Goal: Information Seeking & Learning: Learn about a topic

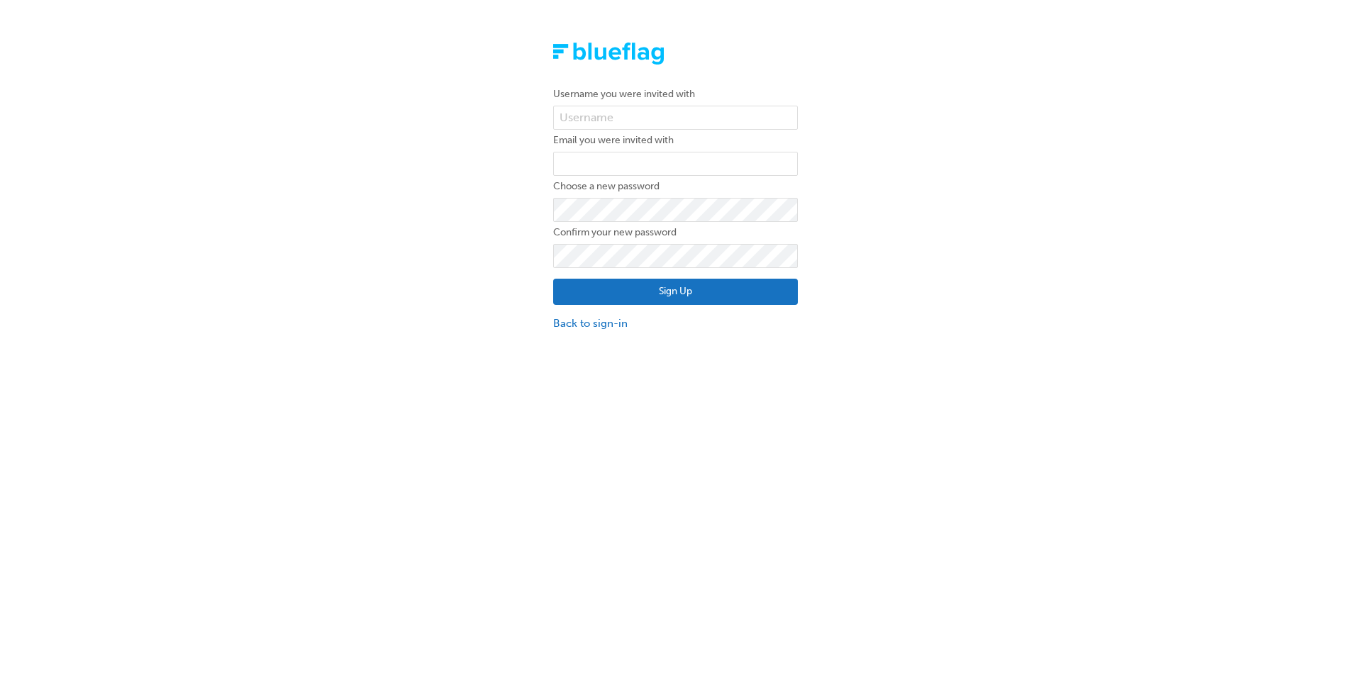
click at [716, 94] on label "Username you were invited with" at bounding box center [675, 94] width 245 height 17
click at [691, 117] on input "text" at bounding box center [675, 118] width 245 height 24
type input "[PERSON_NAME].[PERSON_NAME]"
click at [635, 162] on input "email" at bounding box center [675, 164] width 245 height 24
type input "[PERSON_NAME][EMAIL_ADDRESS][PERSON_NAME][DOMAIN_NAME]"
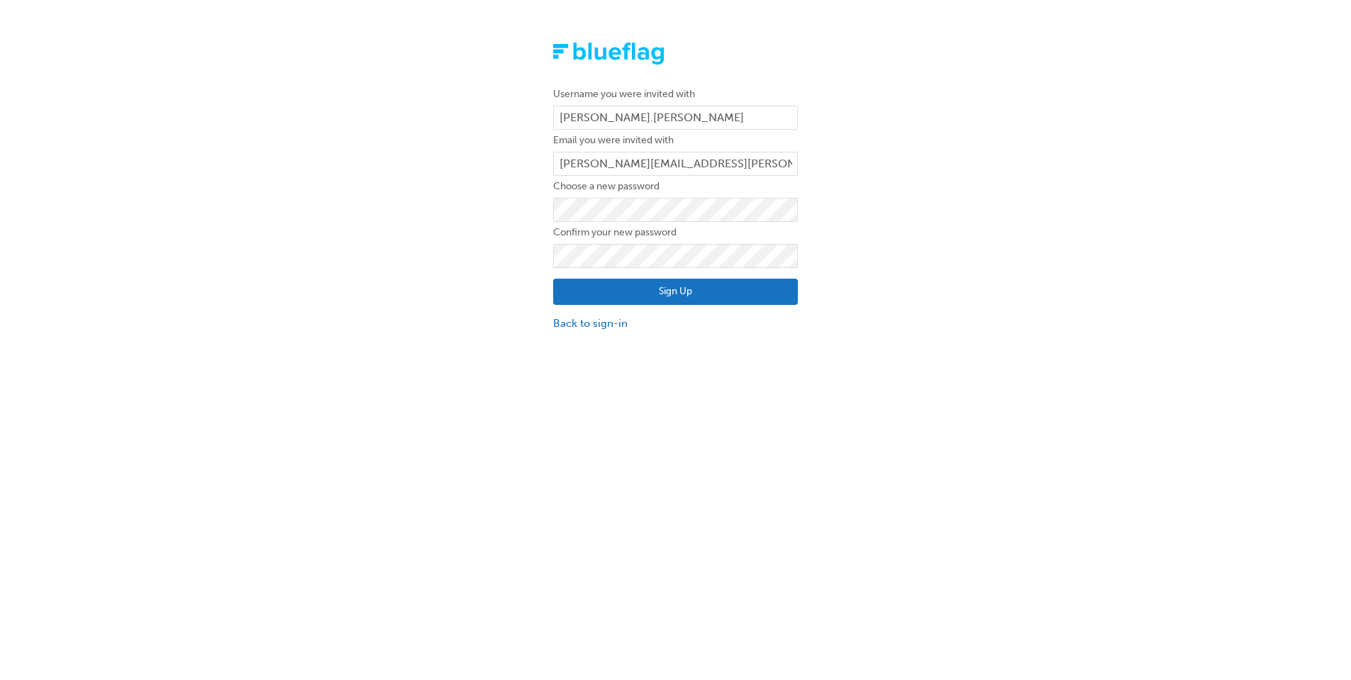
click at [624, 287] on button "Sign Up" at bounding box center [675, 292] width 245 height 27
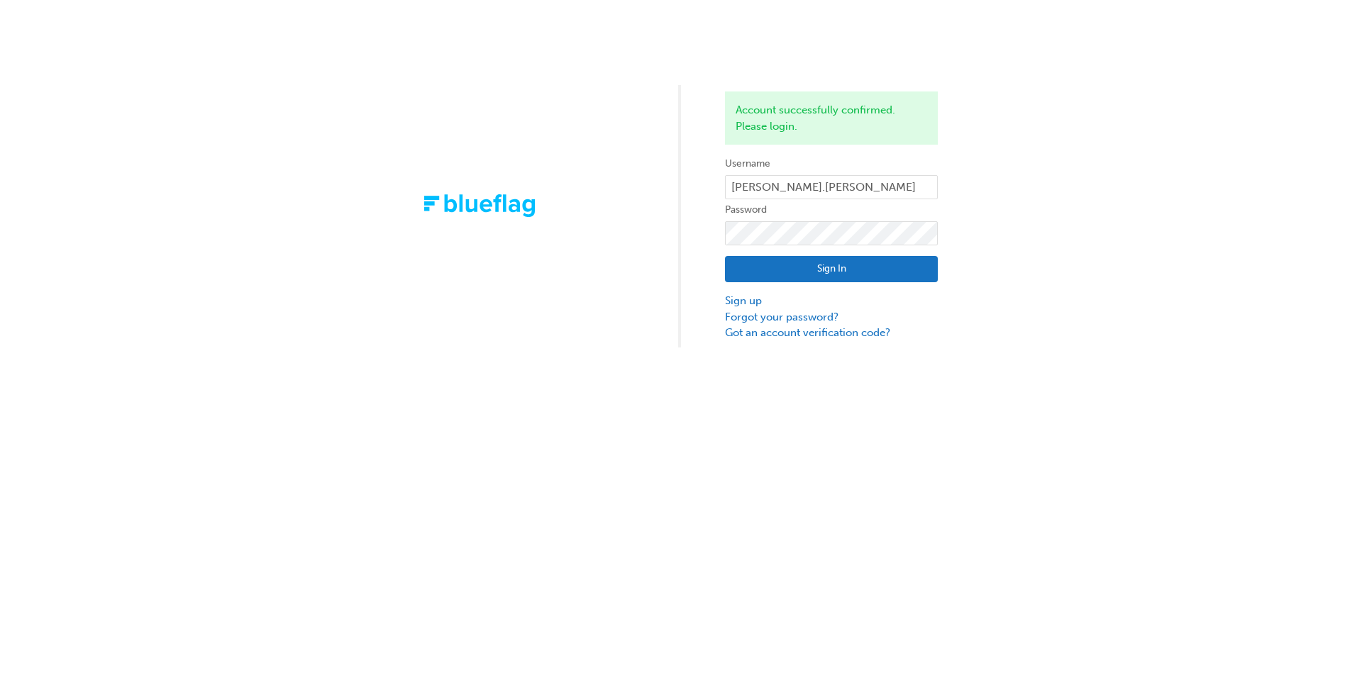
click at [752, 265] on button "Sign In" at bounding box center [831, 269] width 213 height 27
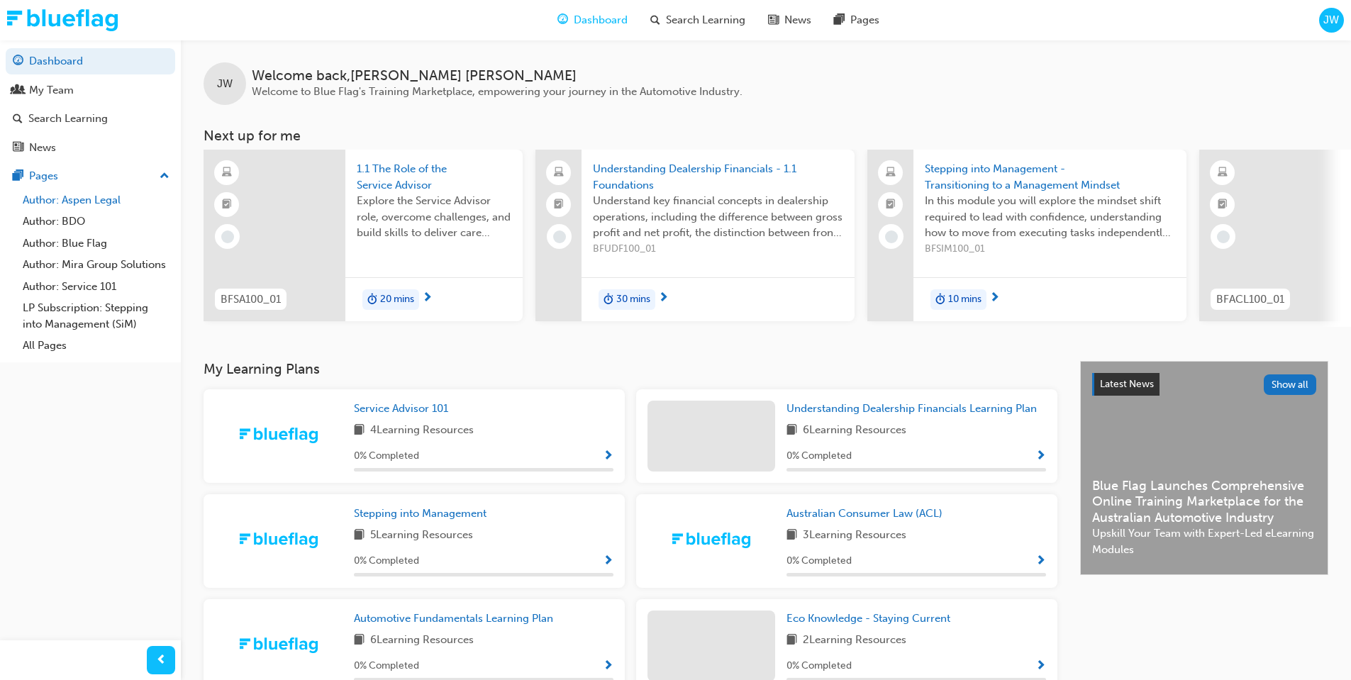
click at [103, 206] on link "Author: Aspen Legal" at bounding box center [96, 200] width 158 height 22
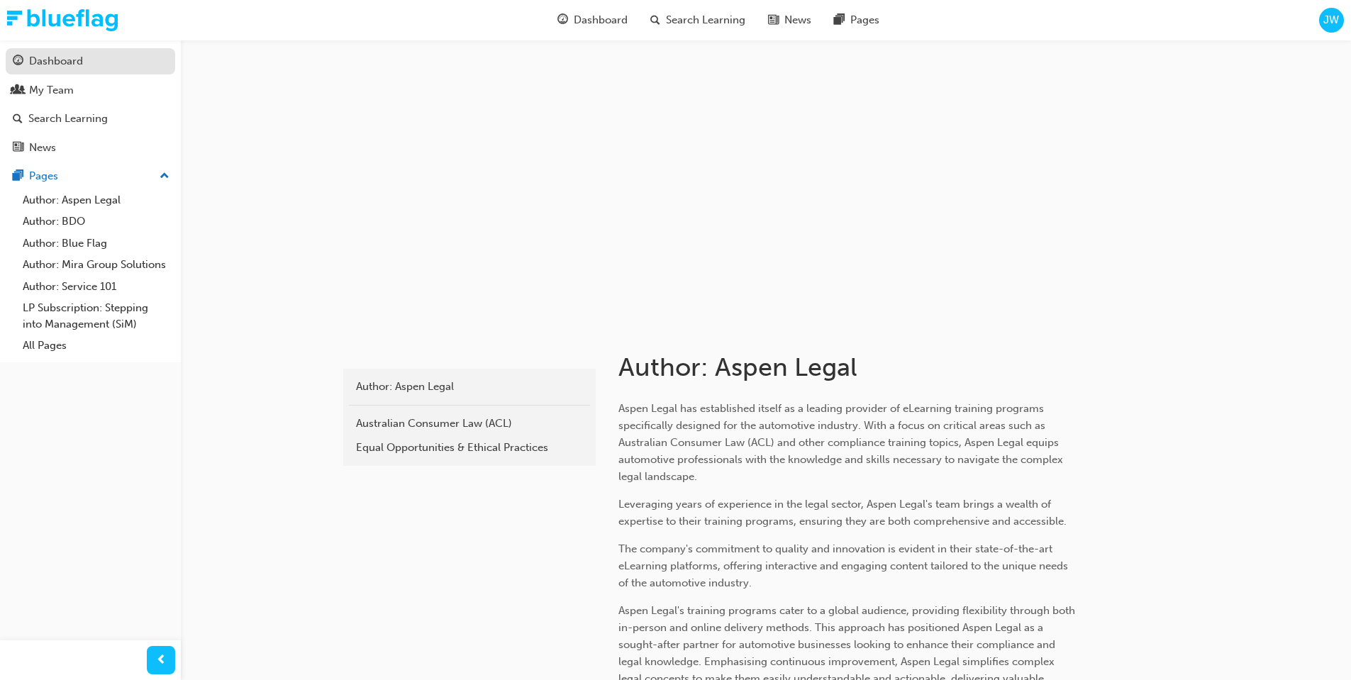
click at [54, 61] on div "Dashboard" at bounding box center [56, 61] width 54 height 16
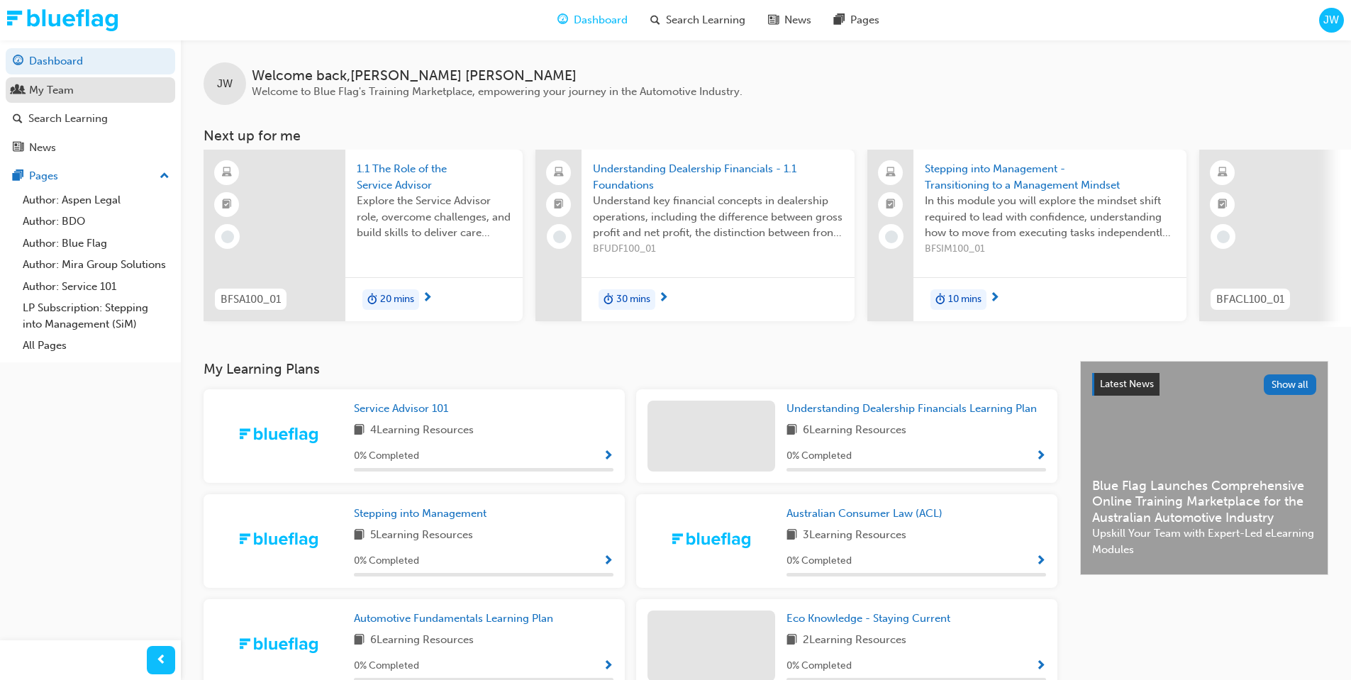
click at [49, 91] on div "My Team" at bounding box center [51, 90] width 45 height 16
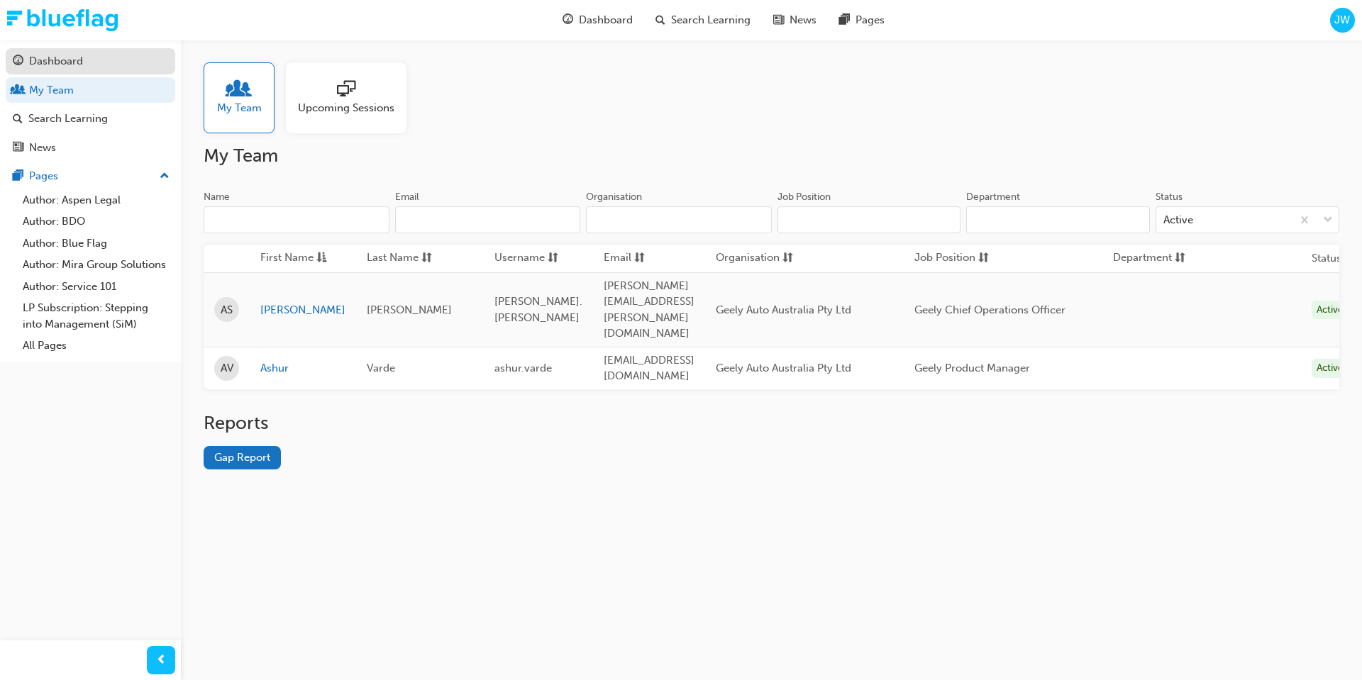
click at [78, 59] on div "Dashboard" at bounding box center [56, 61] width 54 height 16
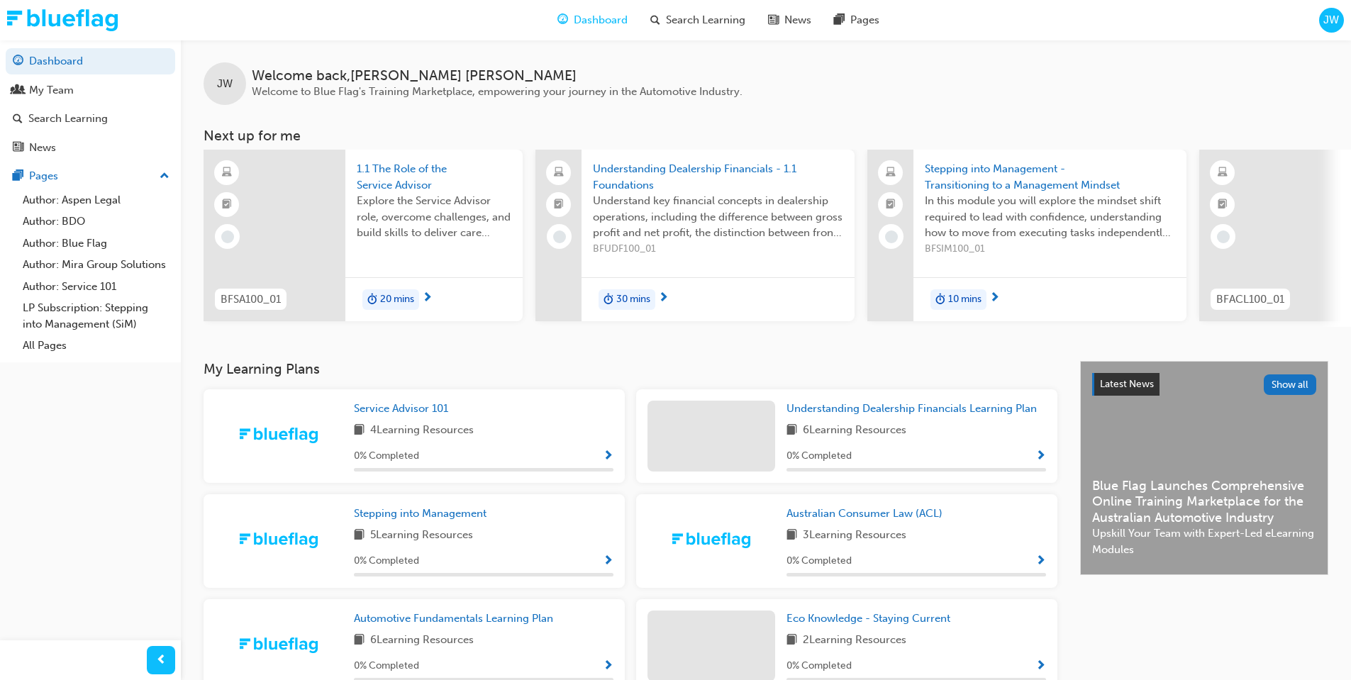
click at [417, 188] on span "1.1 The Role of the Service Advisor" at bounding box center [434, 177] width 155 height 32
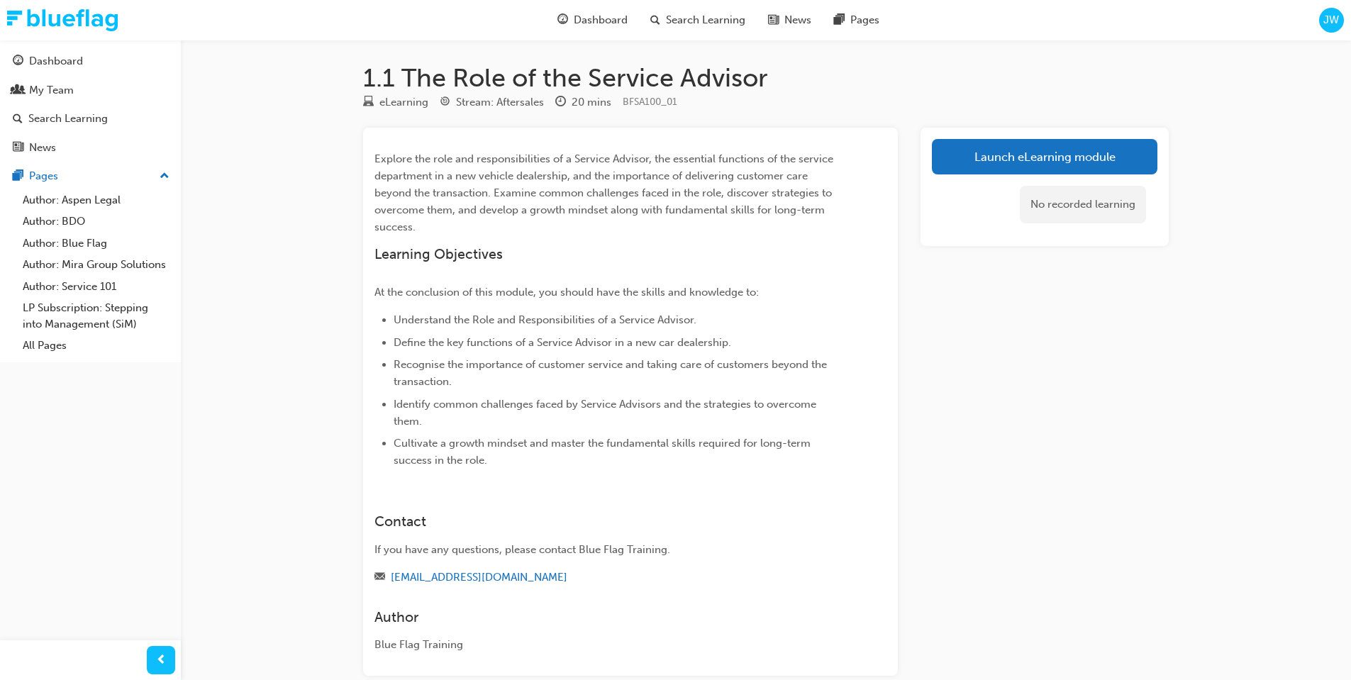
click at [277, 343] on div "1.1 The Role of the Service Advisor eLearning Stream: Aftersales 20 mins BFSA10…" at bounding box center [675, 378] width 1351 height 757
click at [1046, 157] on link "Launch eLearning module" at bounding box center [1045, 156] width 226 height 35
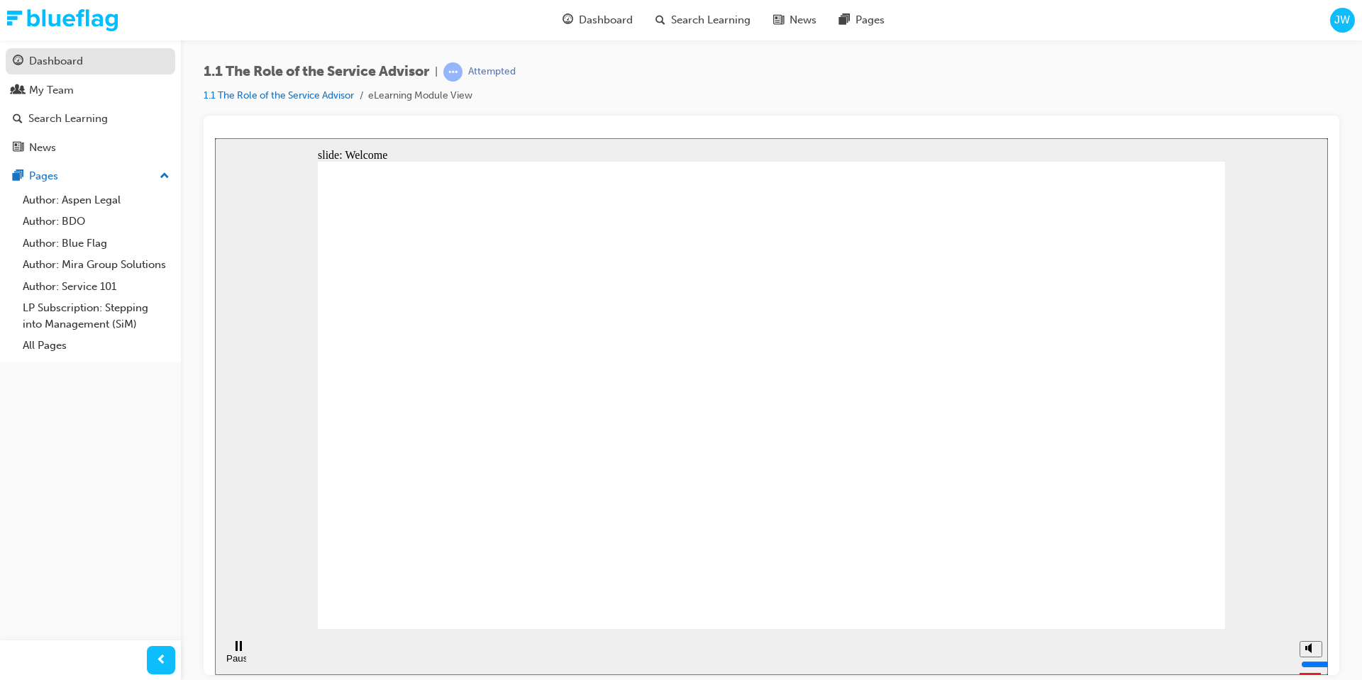
click at [77, 72] on link "Dashboard" at bounding box center [91, 61] width 170 height 26
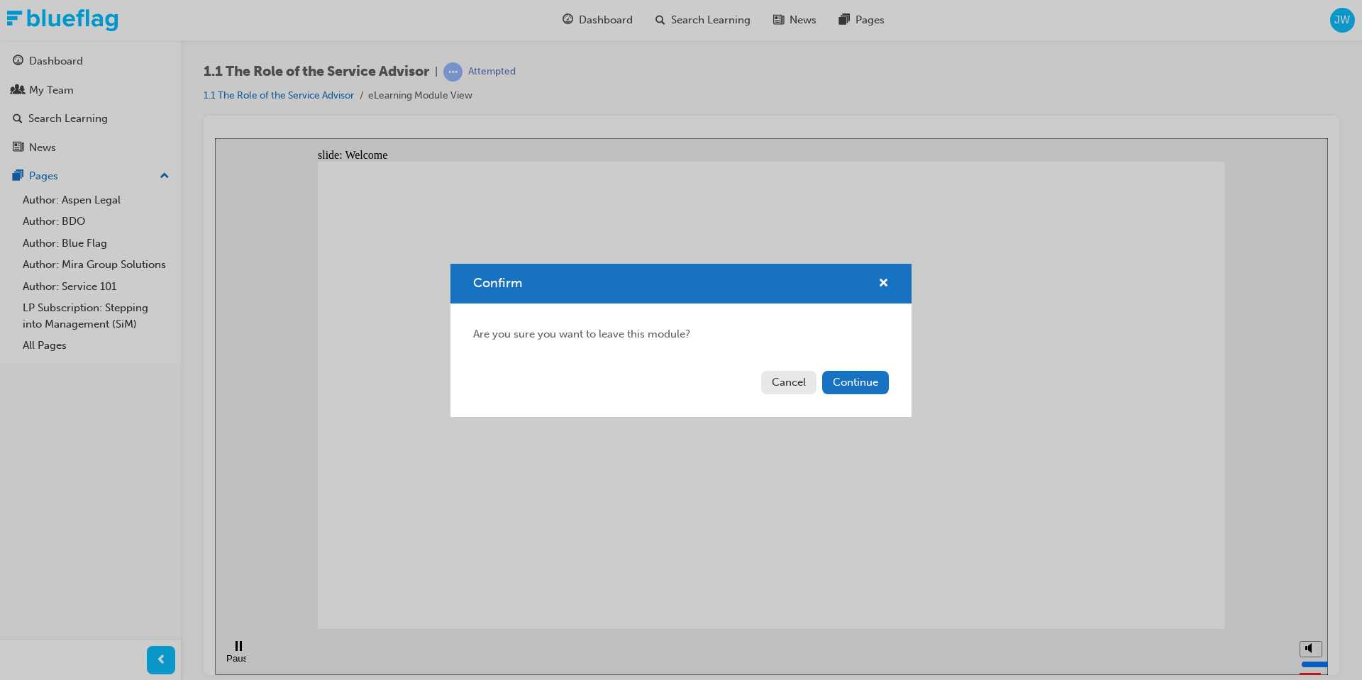
click at [823, 379] on button "Continue" at bounding box center [855, 382] width 67 height 23
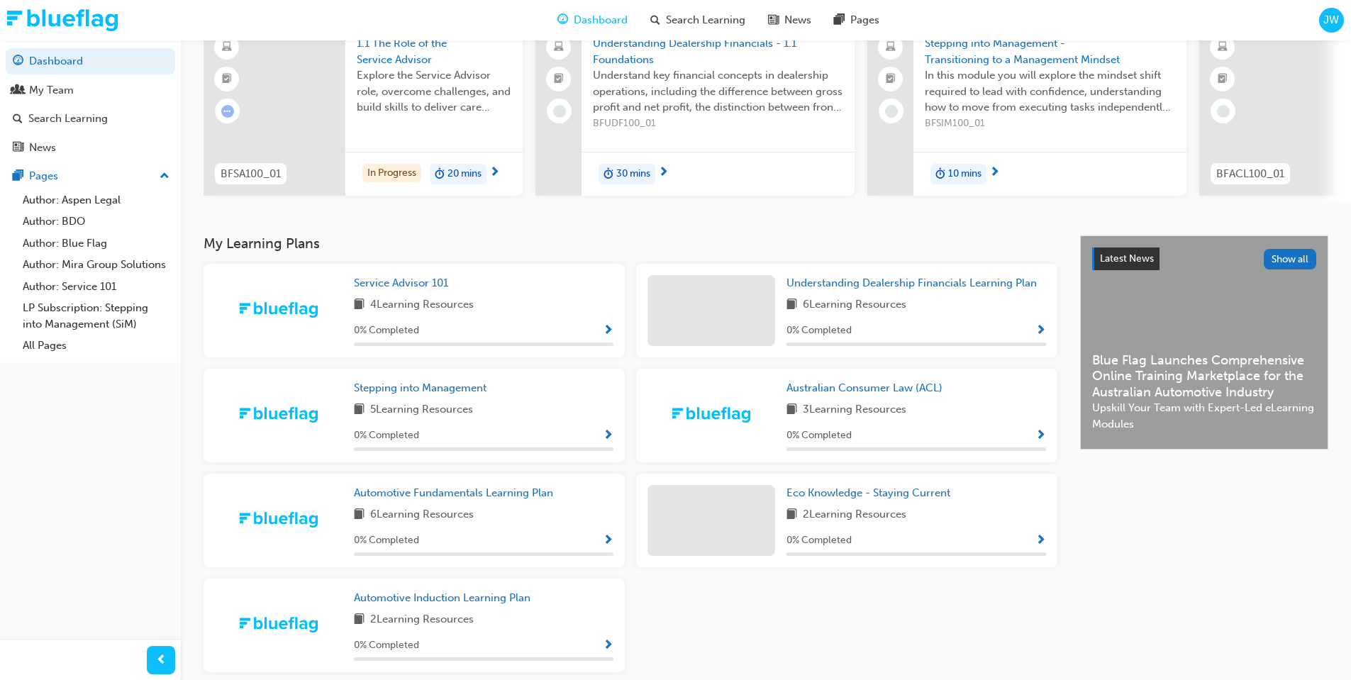
scroll to position [193, 0]
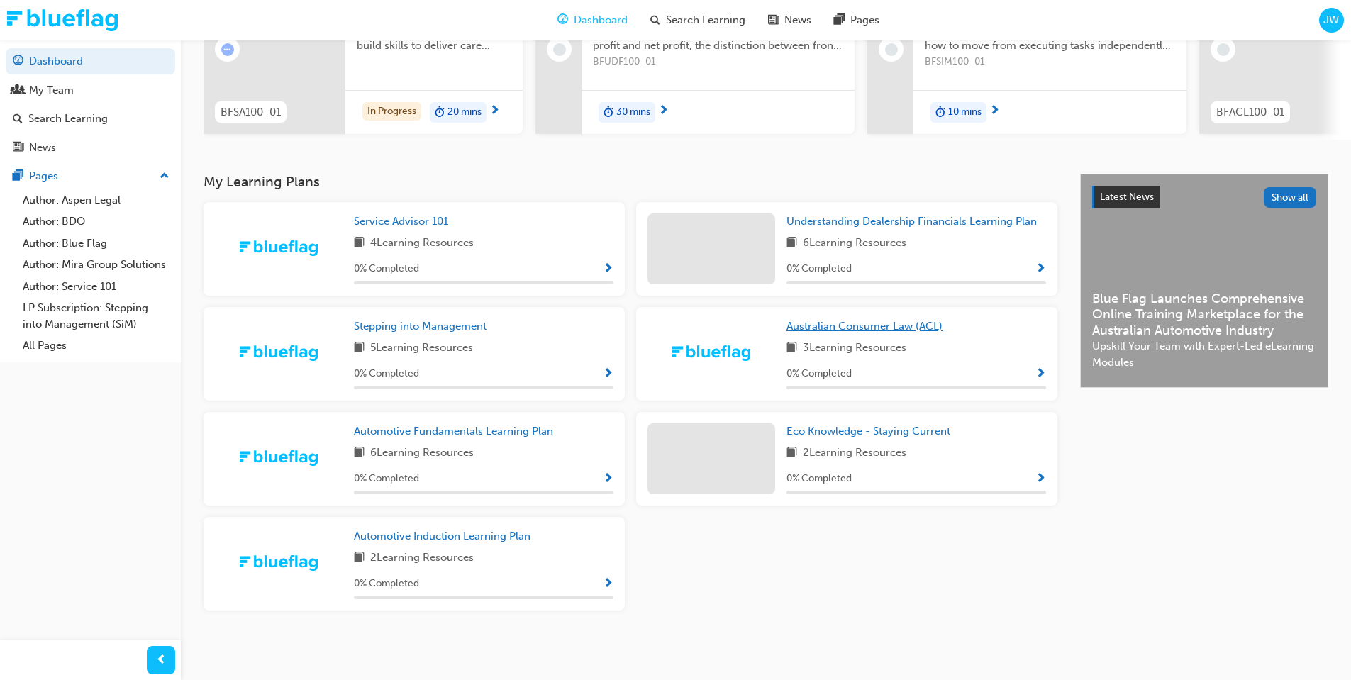
click at [831, 327] on span "Australian Consumer Law (ACL)" at bounding box center [865, 326] width 156 height 13
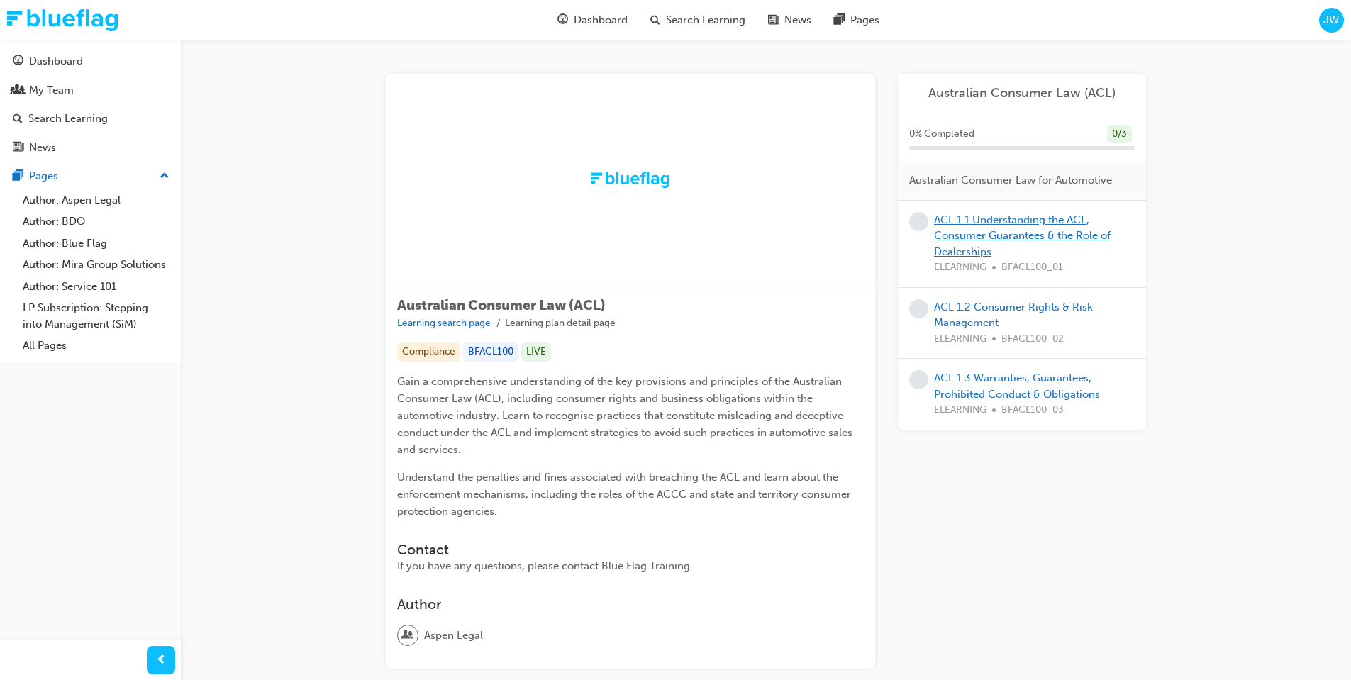
click at [1072, 231] on link "ACL 1.1 Understanding the ACL, Consumer Guarantees & the Role of Dealerships" at bounding box center [1022, 235] width 177 height 45
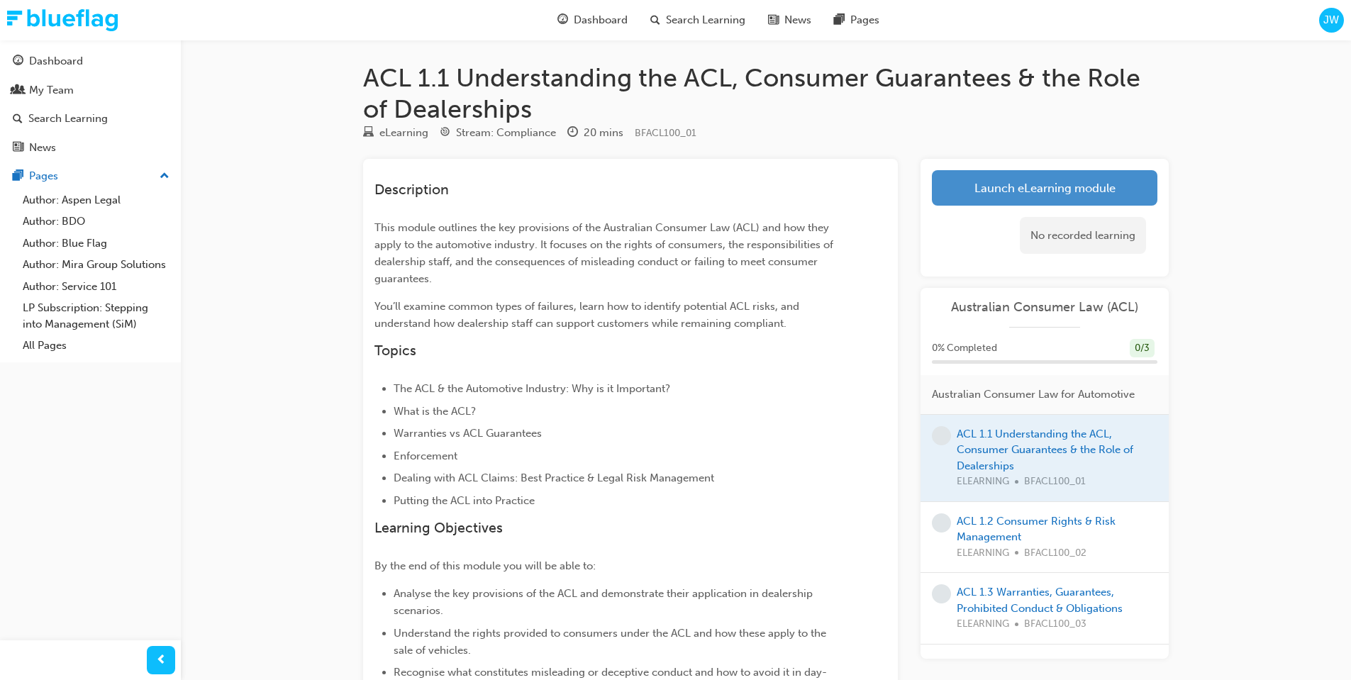
click at [1023, 194] on link "Launch eLearning module" at bounding box center [1045, 187] width 226 height 35
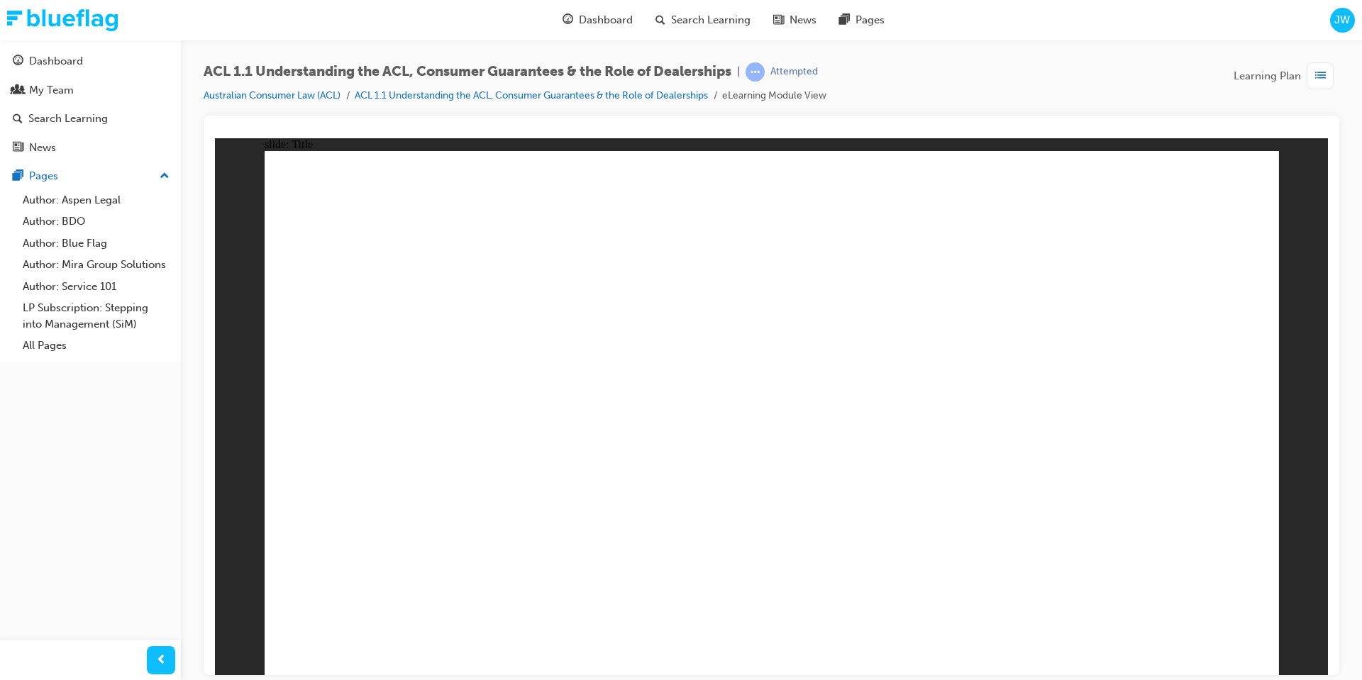
click at [1321, 84] on span "list-icon" at bounding box center [1320, 76] width 11 height 18
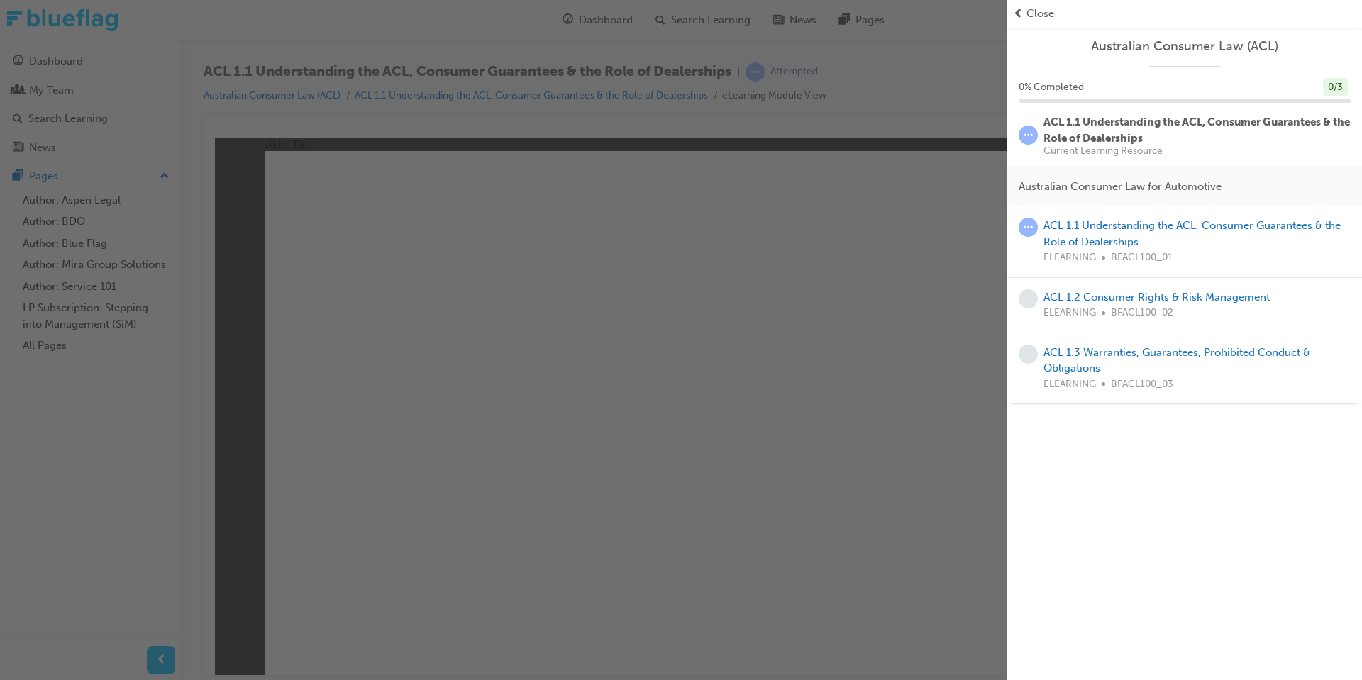
click at [1016, 9] on span "prev-icon" at bounding box center [1018, 14] width 11 height 16
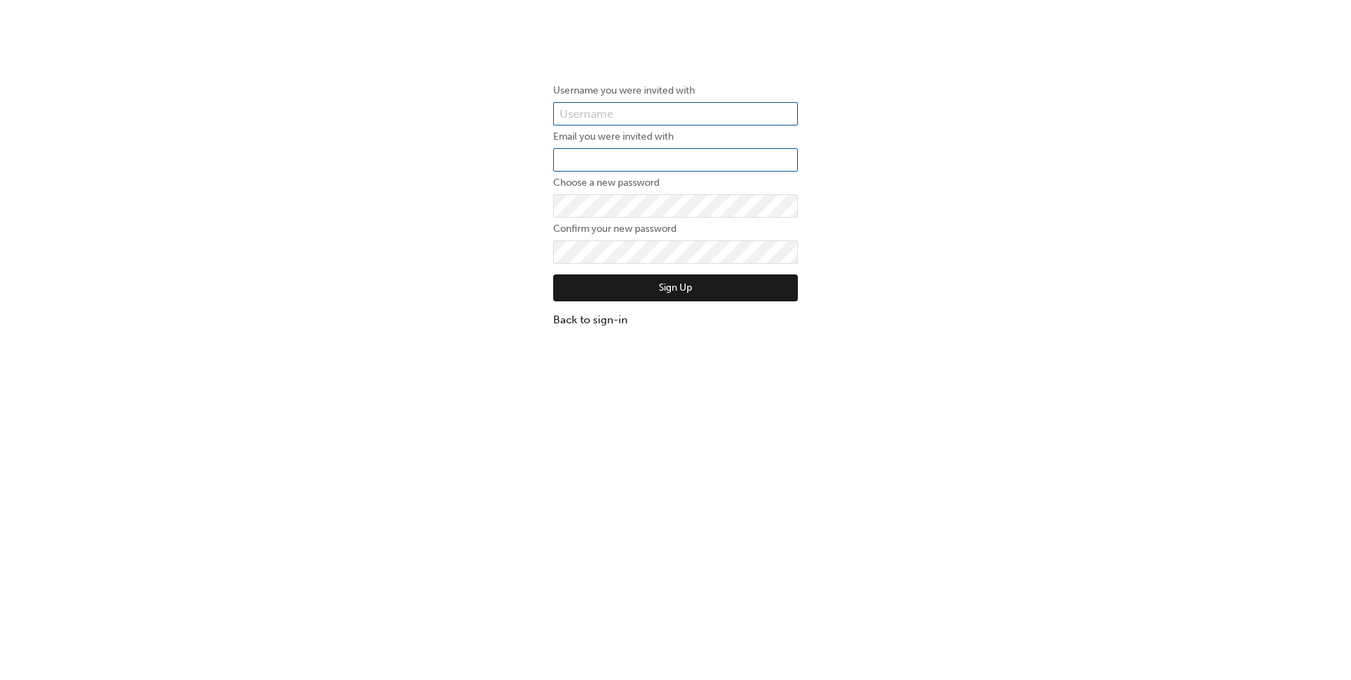
type input "james.walsh"
click at [648, 156] on input "email" at bounding box center [675, 160] width 245 height 24
type input "james.walsh@geely.com"
click button "Sign Up" at bounding box center [675, 287] width 245 height 27
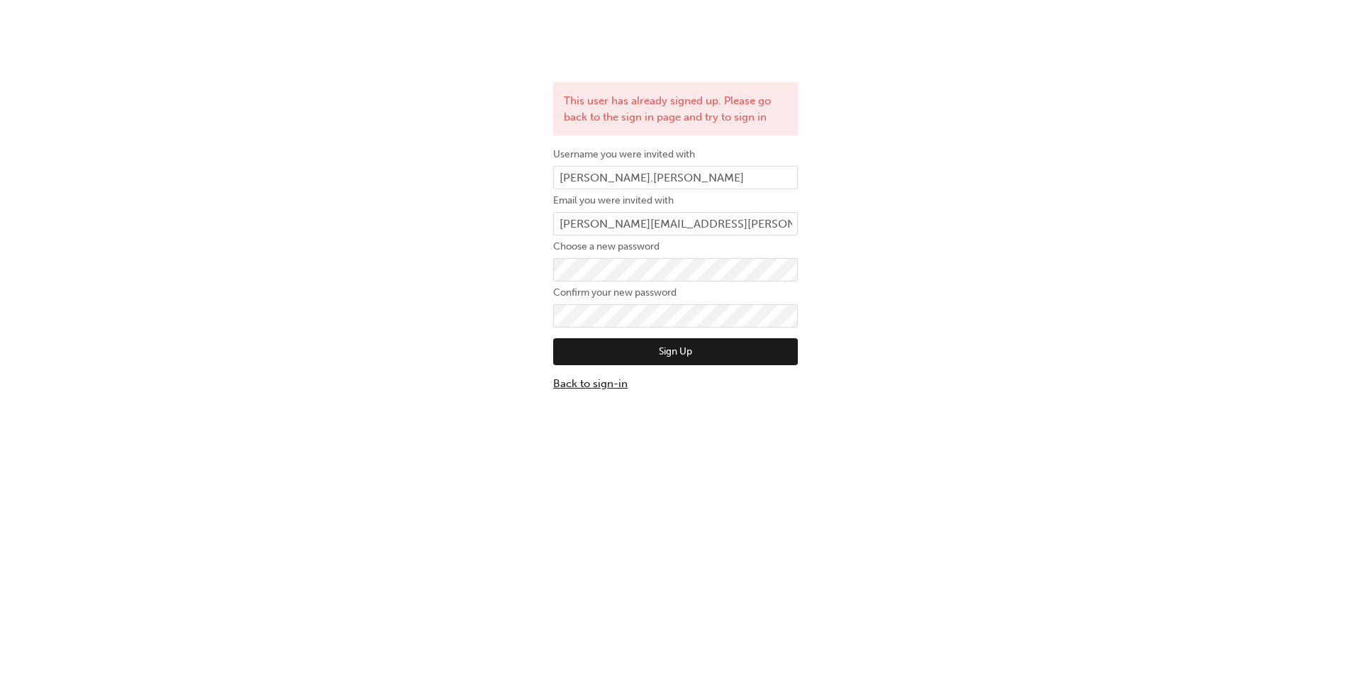
click at [575, 381] on link "Back to sign-in" at bounding box center [675, 384] width 245 height 16
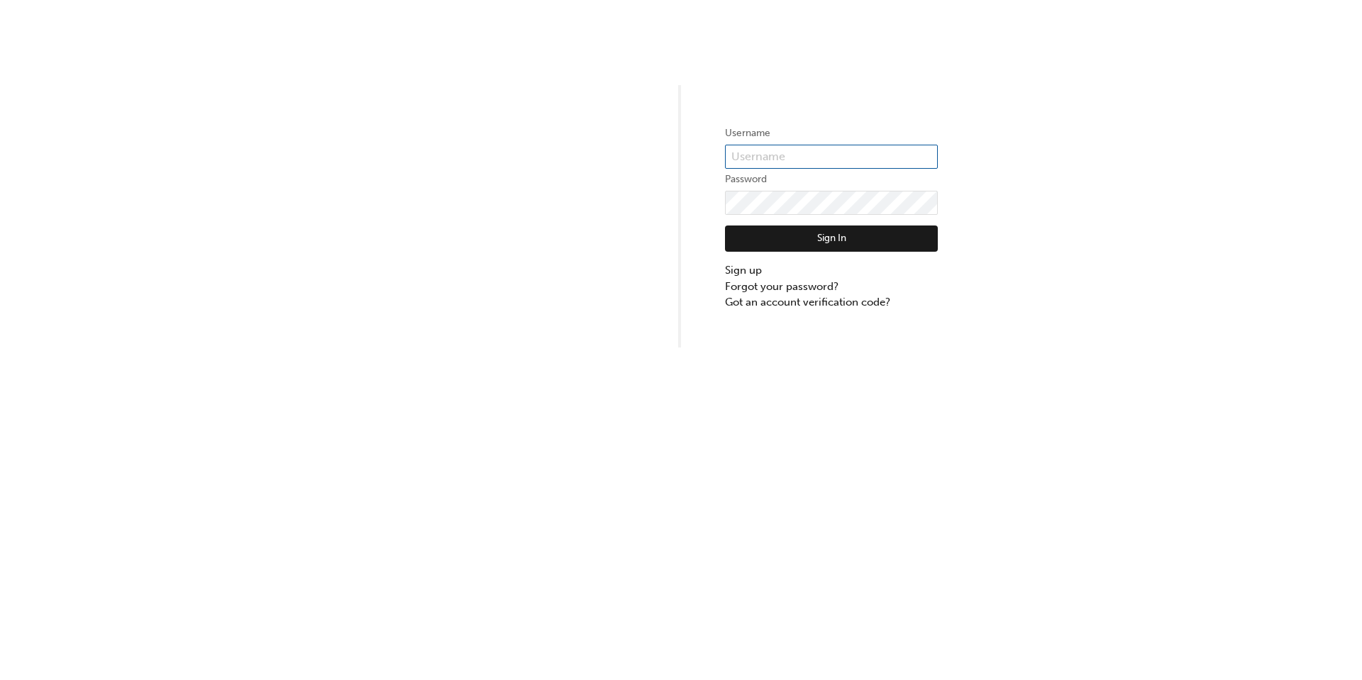
type input "james.walsh"
click at [772, 250] on button "Sign In" at bounding box center [831, 239] width 213 height 27
